Goal: Task Accomplishment & Management: Manage account settings

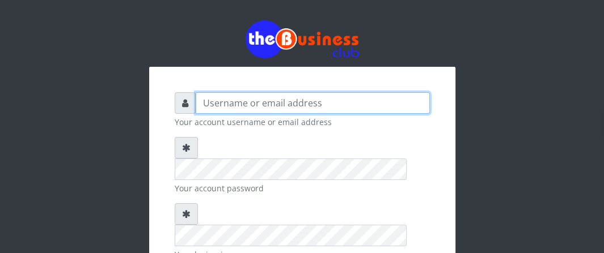
type input "Boboyen"
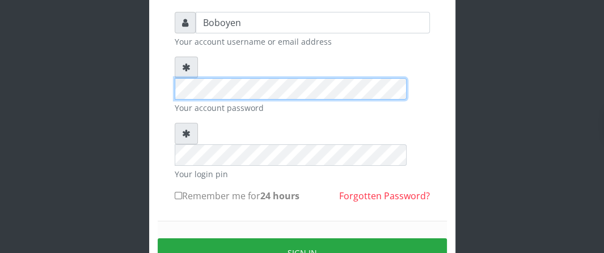
scroll to position [136, 0]
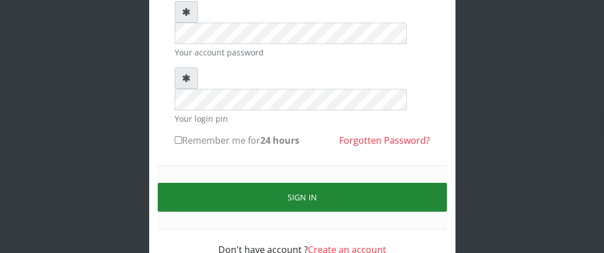
click at [237, 183] on button "Sign in" at bounding box center [302, 197] width 289 height 29
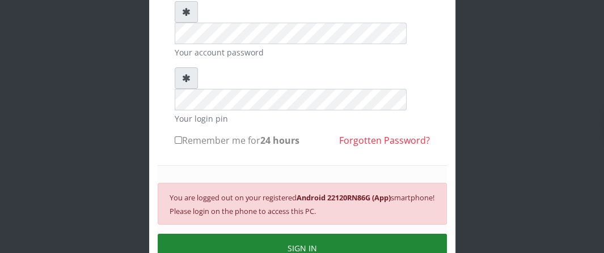
click at [222, 234] on button "SIGN IN" at bounding box center [302, 248] width 289 height 29
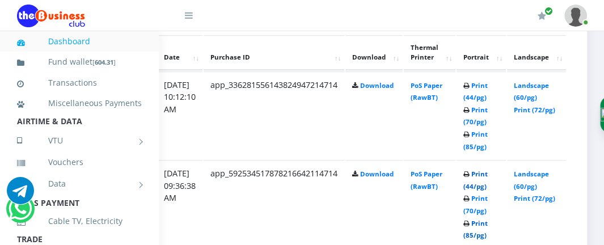
scroll to position [623, 236]
